Goal: Unclear

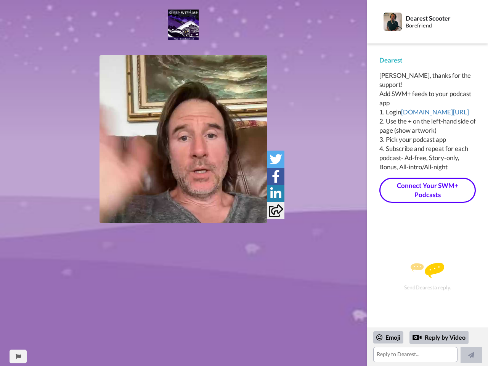
click at [183, 139] on img at bounding box center [183, 139] width 168 height 168
click at [276, 159] on icon at bounding box center [275, 159] width 13 height 13
click at [276, 176] on icon at bounding box center [276, 176] width 8 height 13
click at [276, 193] on icon at bounding box center [275, 193] width 11 height 13
click at [276, 210] on icon at bounding box center [276, 210] width 14 height 13
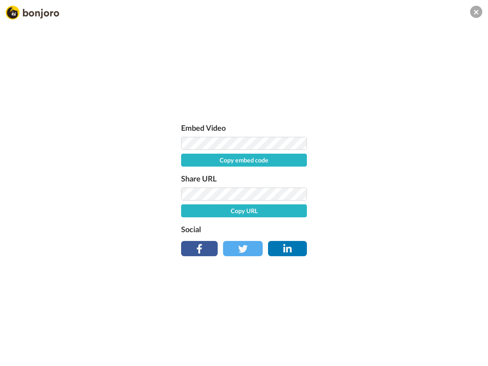
click at [18, 356] on div "Embed Video Copy embed code Share URL Copy URL Social" at bounding box center [244, 224] width 488 height 366
click at [427, 347] on div "Embed Video Copy embed code Share URL Copy URL Social" at bounding box center [244, 224] width 488 height 366
click at [388, 337] on div "Embed Video Copy embed code Share URL Copy URL Social" at bounding box center [244, 224] width 488 height 366
click at [439, 337] on div "Embed Video Copy embed code Share URL Copy URL Social" at bounding box center [244, 224] width 488 height 366
click at [471, 355] on div "Embed Video Copy embed code Share URL Copy URL Social" at bounding box center [244, 224] width 488 height 366
